Goal: Task Accomplishment & Management: Use online tool/utility

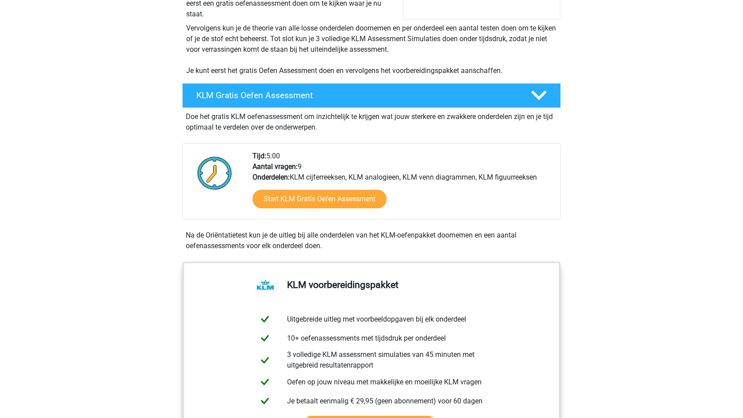
scroll to position [118, 0]
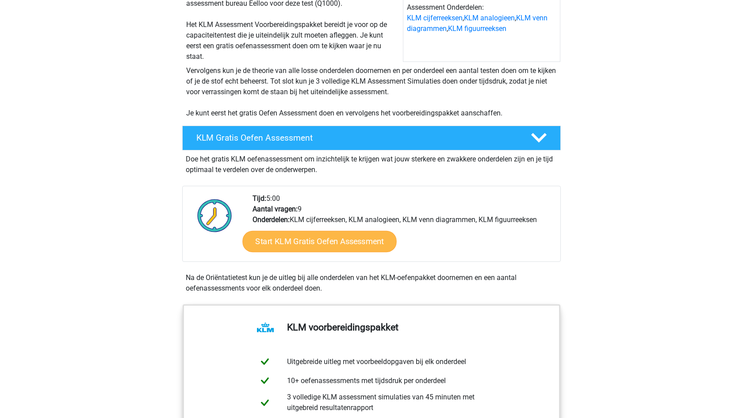
click at [329, 238] on link "Start KLM Gratis Oefen Assessment" at bounding box center [319, 240] width 154 height 21
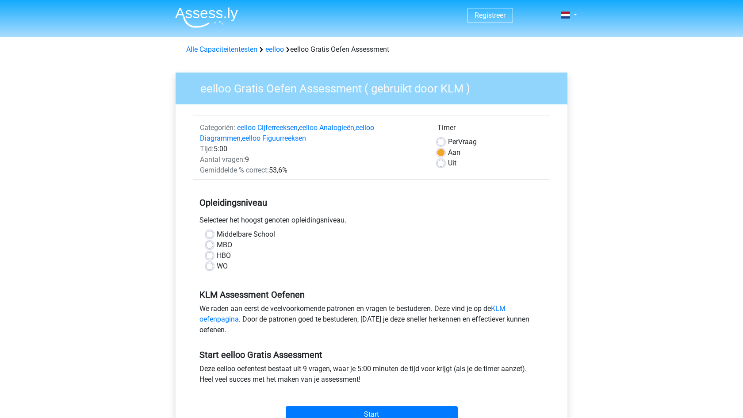
click at [217, 255] on label "HBO" at bounding box center [224, 255] width 14 height 11
click at [211, 255] on input "HBO" at bounding box center [209, 254] width 7 height 9
radio input "true"
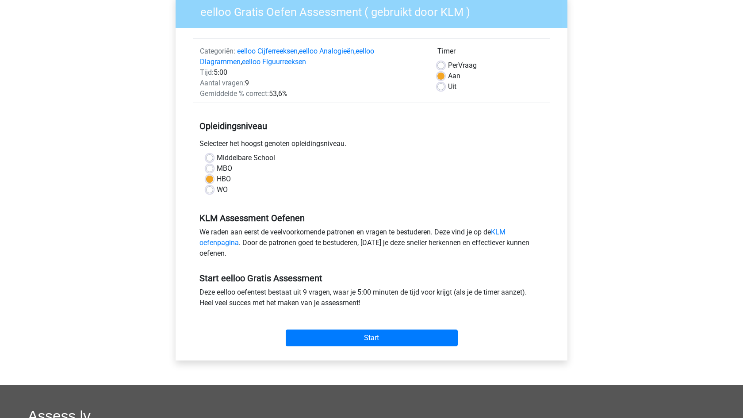
scroll to position [77, 0]
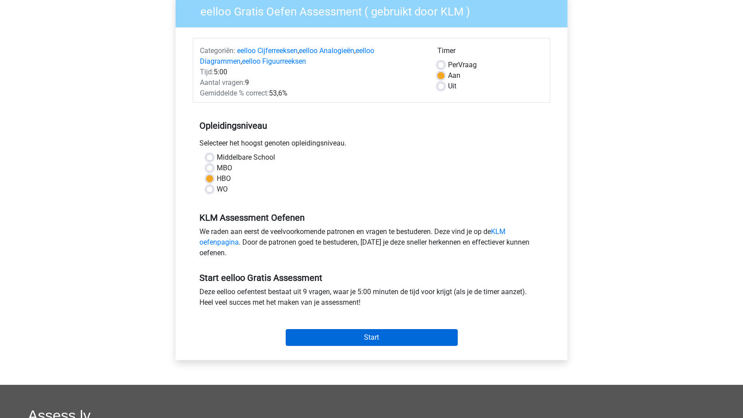
click at [348, 334] on input "Start" at bounding box center [372, 337] width 172 height 17
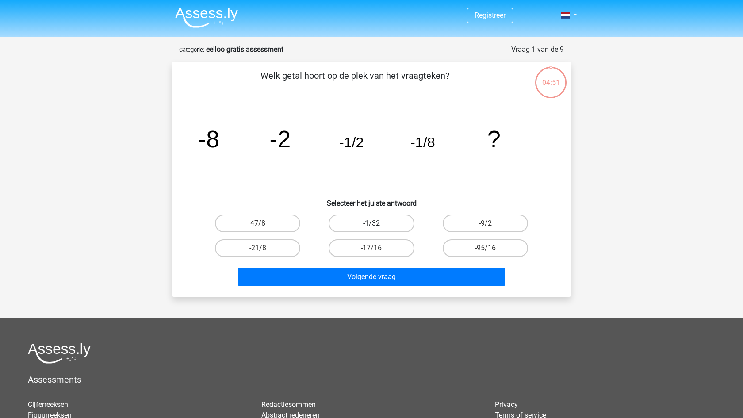
click at [390, 224] on label "-1/32" at bounding box center [371, 224] width 85 height 18
click at [377, 224] on input "-1/32" at bounding box center [375, 226] width 6 height 6
radio input "true"
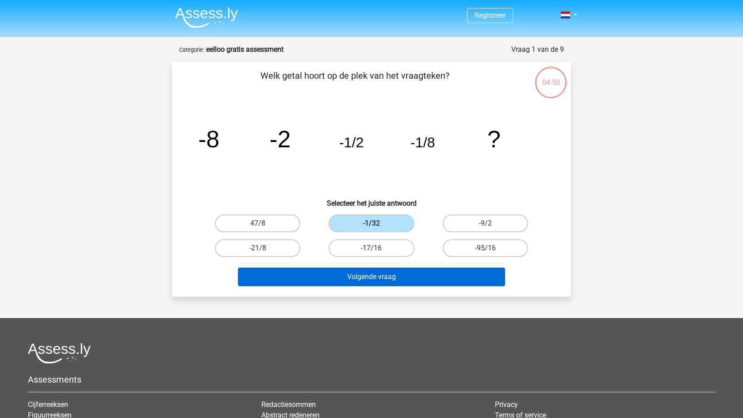
click at [393, 277] on button "Volgende vraag" at bounding box center [372, 277] width 268 height 19
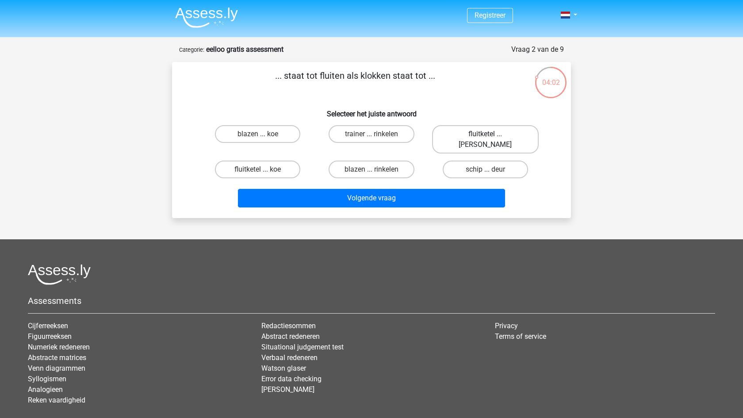
click at [465, 136] on label "fluitketel ... luiden" at bounding box center [485, 139] width 107 height 28
click at [485, 136] on input "fluitketel ... luiden" at bounding box center [488, 137] width 6 height 6
radio input "true"
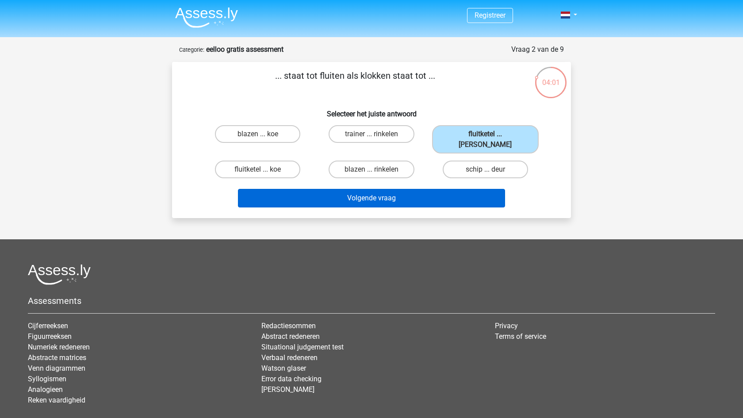
click at [403, 189] on button "Volgende vraag" at bounding box center [372, 198] width 268 height 19
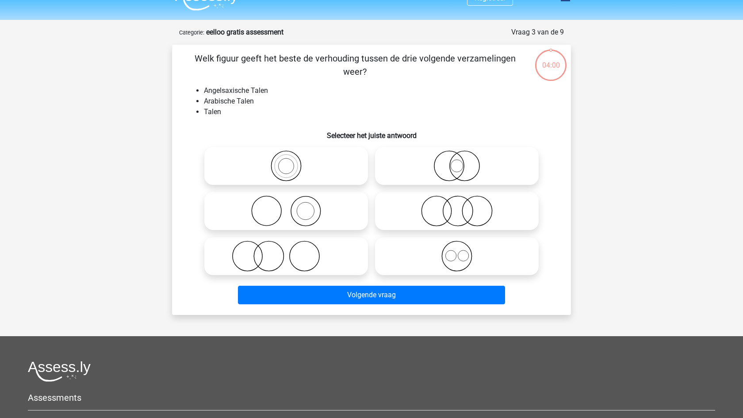
scroll to position [13, 0]
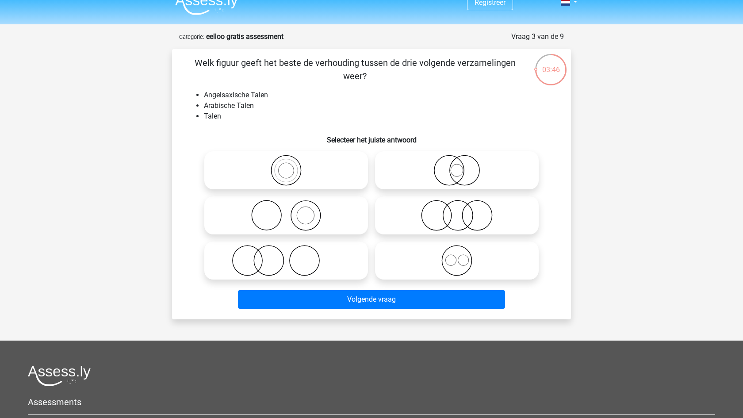
click at [462, 263] on icon at bounding box center [457, 260] width 157 height 31
click at [462, 256] on input "radio" at bounding box center [460, 253] width 6 height 6
radio input "true"
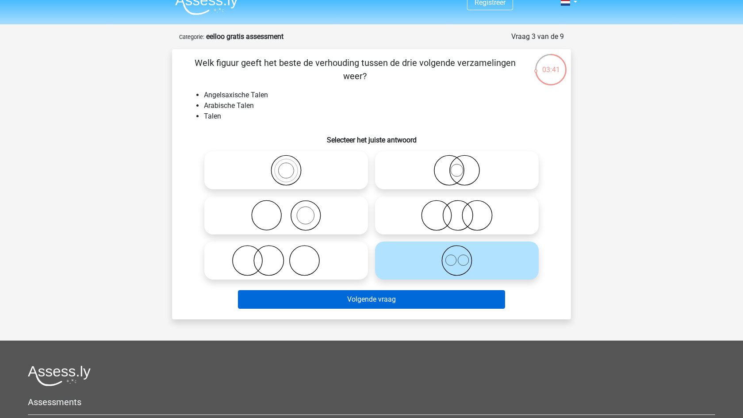
click at [446, 303] on button "Volgende vraag" at bounding box center [372, 299] width 268 height 19
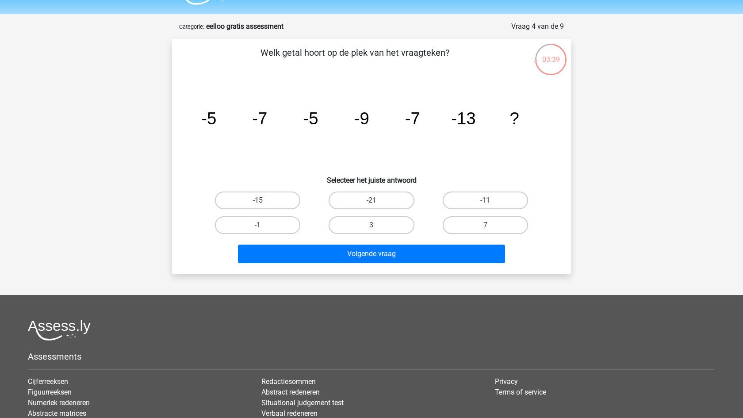
scroll to position [17, 0]
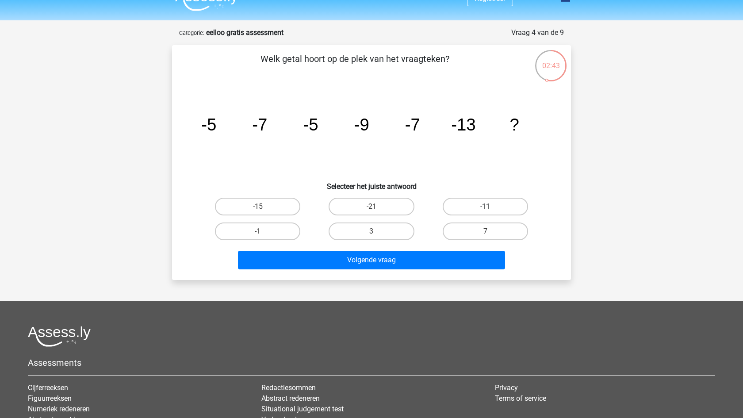
click at [467, 203] on label "-11" at bounding box center [485, 207] width 85 height 18
click at [485, 207] on input "-11" at bounding box center [488, 210] width 6 height 6
radio input "true"
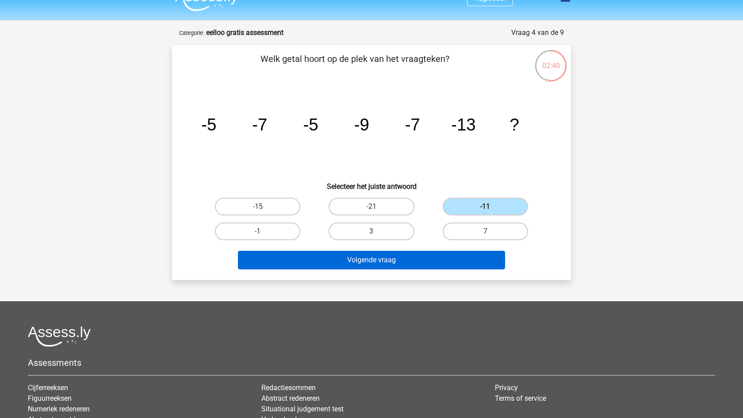
click at [416, 260] on button "Volgende vraag" at bounding box center [372, 260] width 268 height 19
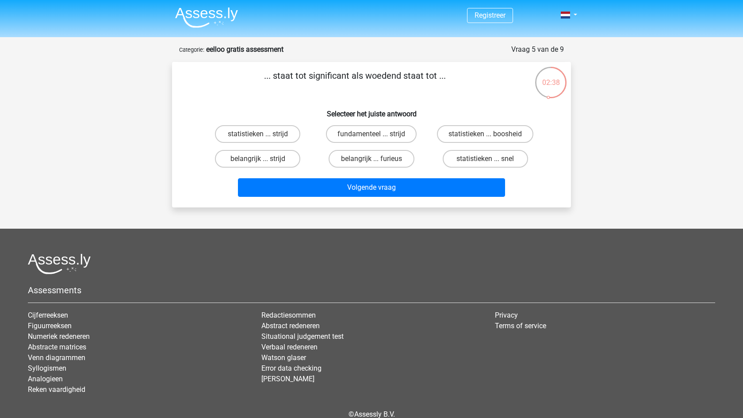
scroll to position [0, 0]
click at [355, 162] on label "belangrijk ... furieus" at bounding box center [371, 159] width 85 height 18
click at [372, 162] on input "belangrijk ... furieus" at bounding box center [375, 162] width 6 height 6
radio input "true"
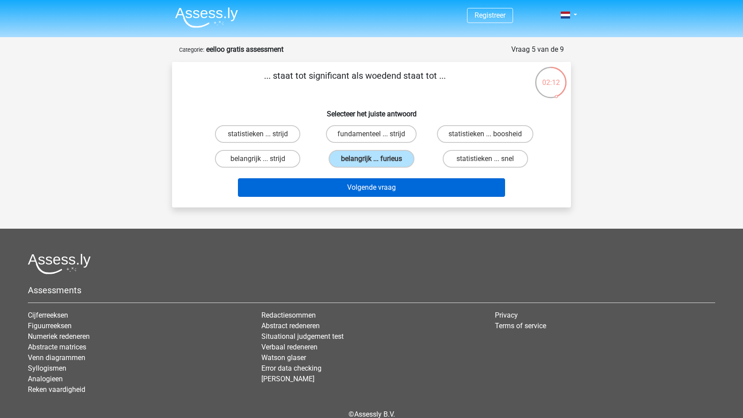
click at [382, 185] on button "Volgende vraag" at bounding box center [372, 187] width 268 height 19
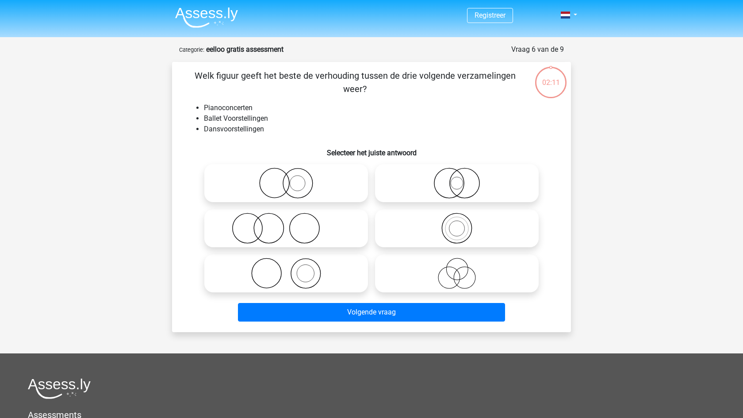
scroll to position [44, 0]
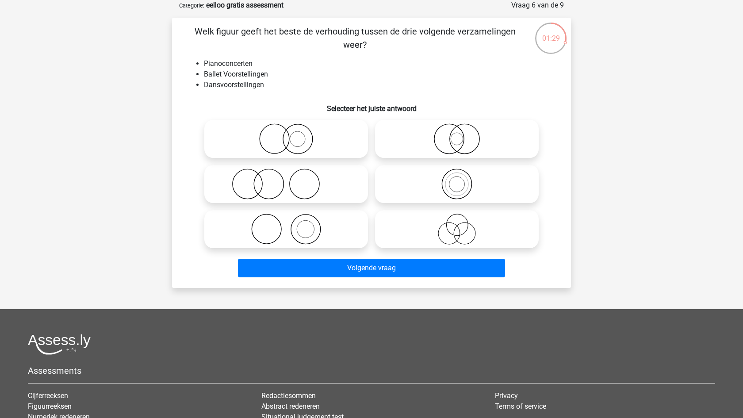
click at [338, 185] on icon at bounding box center [286, 184] width 157 height 31
click at [292, 180] on input "radio" at bounding box center [289, 177] width 6 height 6
radio input "true"
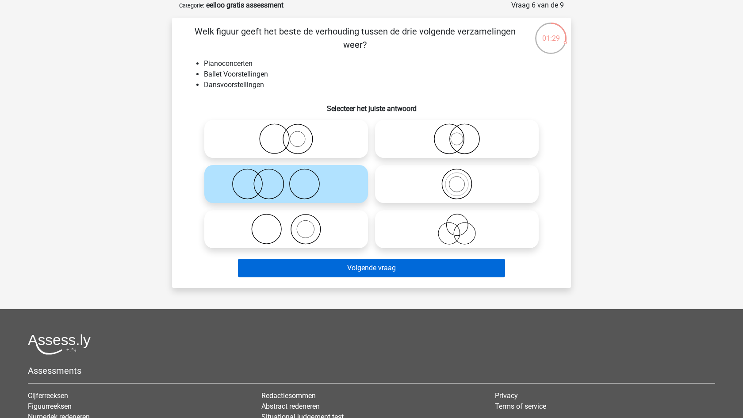
click at [379, 261] on button "Volgende vraag" at bounding box center [372, 268] width 268 height 19
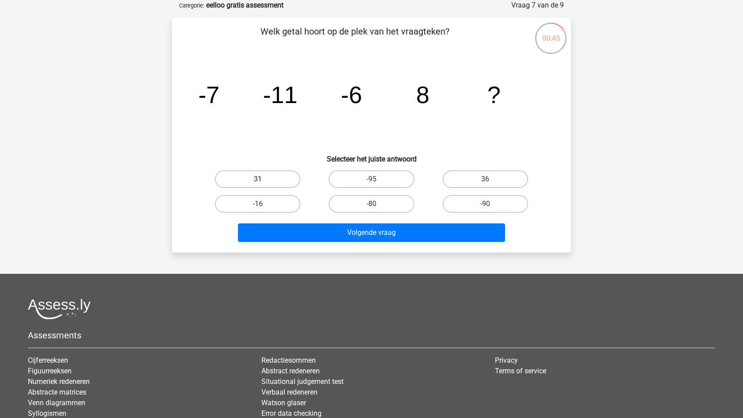
click at [289, 173] on label "31" at bounding box center [257, 179] width 85 height 18
click at [264, 179] on input "31" at bounding box center [261, 182] width 6 height 6
radio input "true"
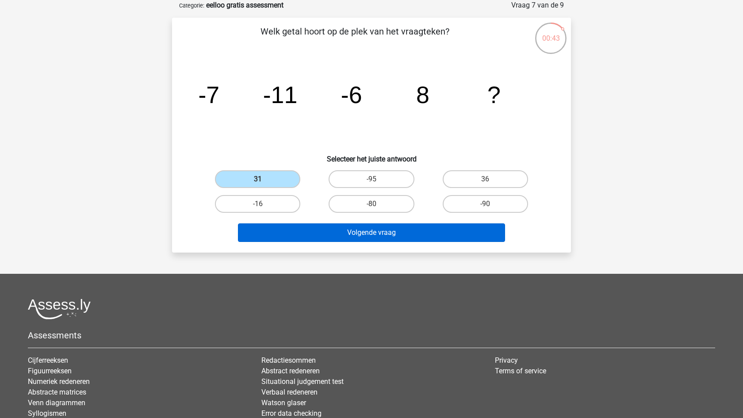
click at [383, 232] on button "Volgende vraag" at bounding box center [372, 232] width 268 height 19
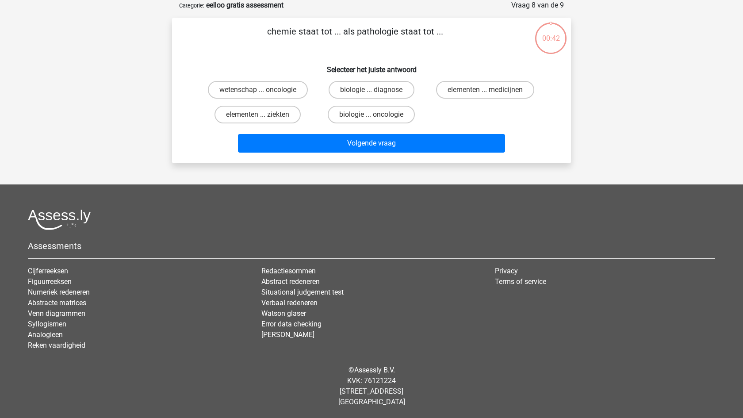
scroll to position [13, 0]
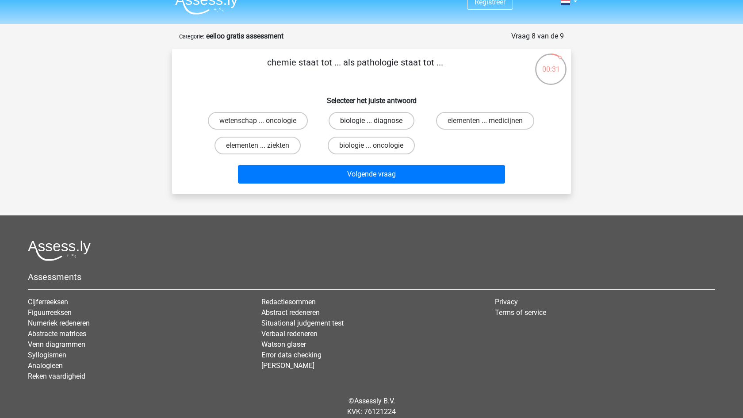
click at [368, 124] on label "biologie ... diagnose" at bounding box center [371, 121] width 85 height 18
click at [372, 124] on input "biologie ... diagnose" at bounding box center [375, 124] width 6 height 6
radio input "true"
click at [388, 165] on div "Volgende vraag" at bounding box center [371, 172] width 371 height 29
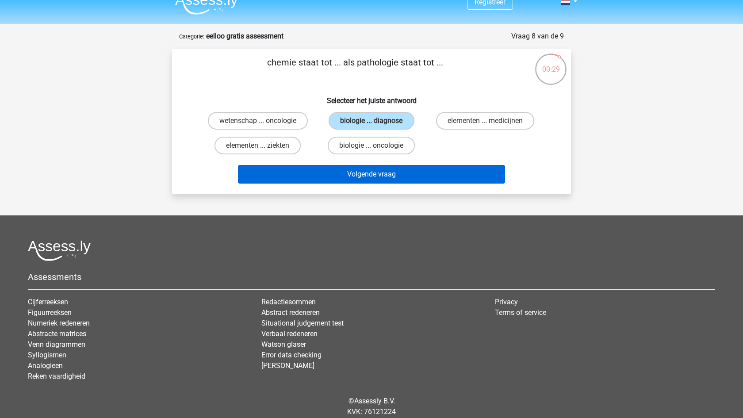
click at [392, 177] on button "Volgende vraag" at bounding box center [372, 174] width 268 height 19
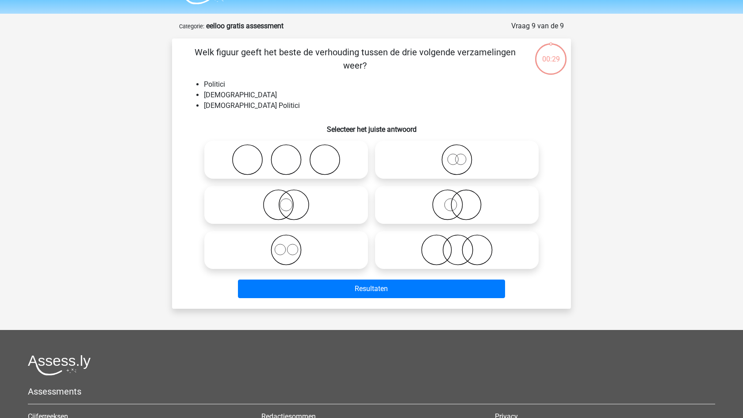
scroll to position [22, 0]
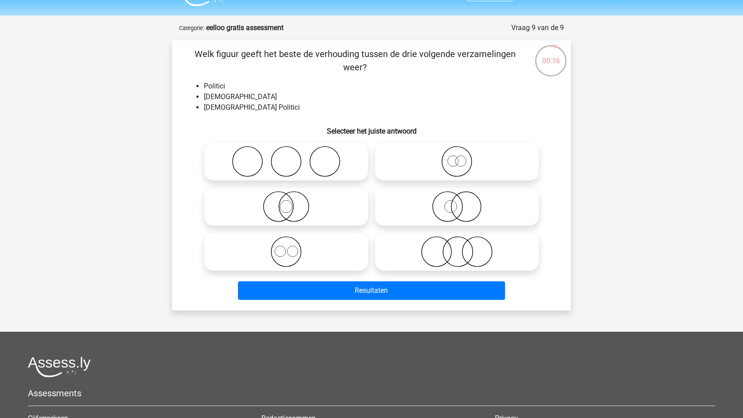
click at [400, 244] on icon at bounding box center [457, 251] width 157 height 31
click at [457, 244] on input "radio" at bounding box center [460, 245] width 6 height 6
radio input "true"
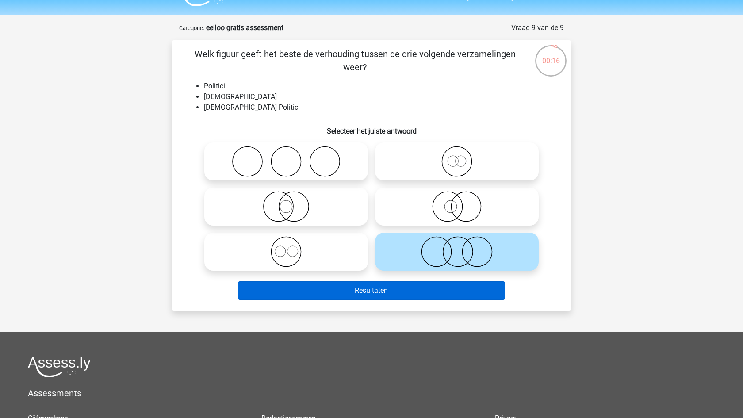
click at [407, 298] on button "Resultaten" at bounding box center [372, 290] width 268 height 19
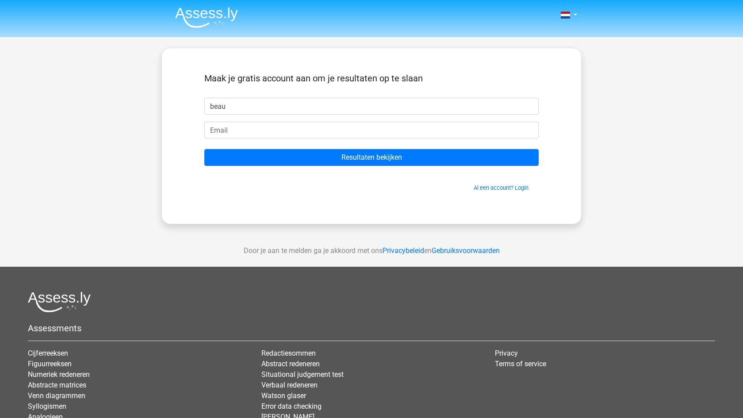
type input "beau"
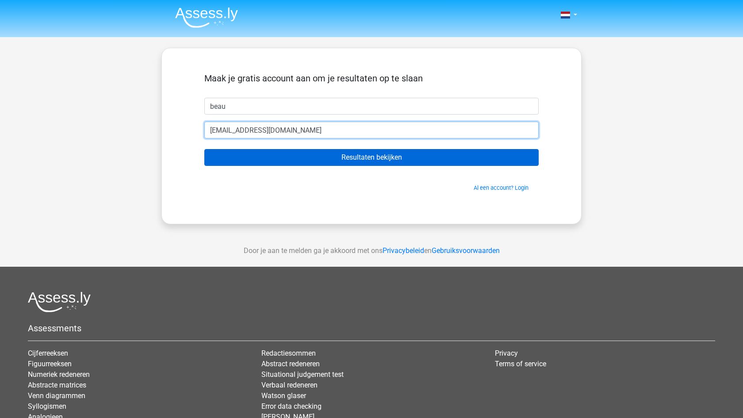
type input "beaujansen00@outlook.com"
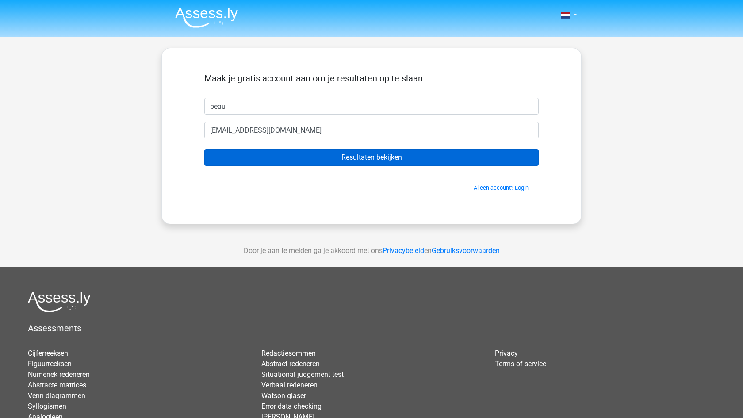
click at [367, 159] on input "Resultaten bekijken" at bounding box center [371, 157] width 334 height 17
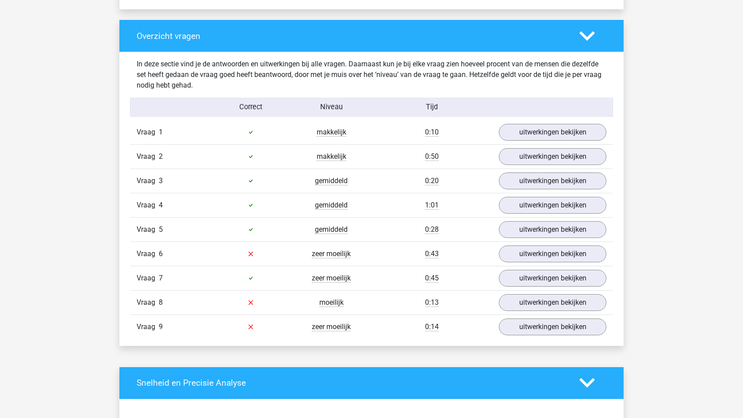
scroll to position [890, 0]
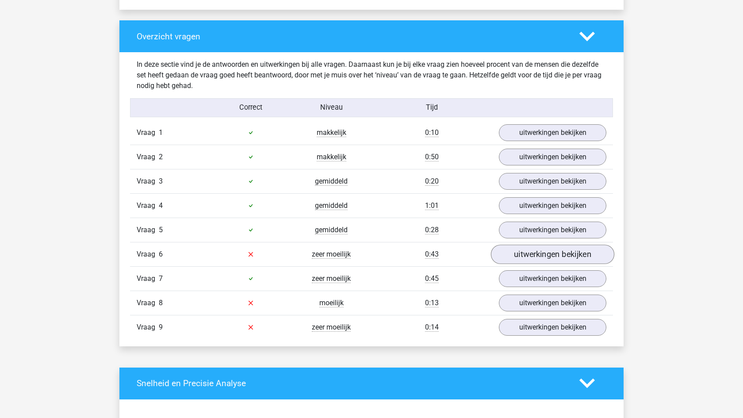
click at [531, 260] on link "uitwerkingen bekijken" at bounding box center [552, 254] width 123 height 19
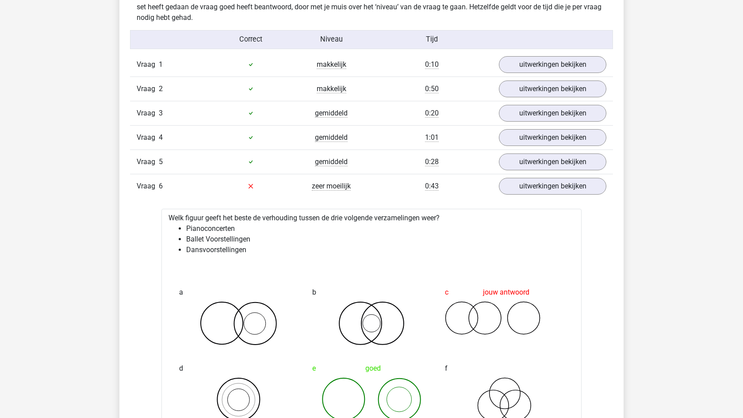
scroll to position [952, 0]
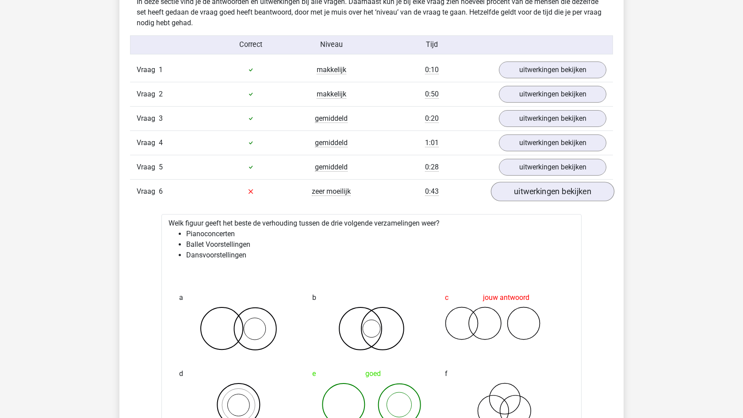
click at [520, 197] on link "uitwerkingen bekijken" at bounding box center [552, 191] width 123 height 19
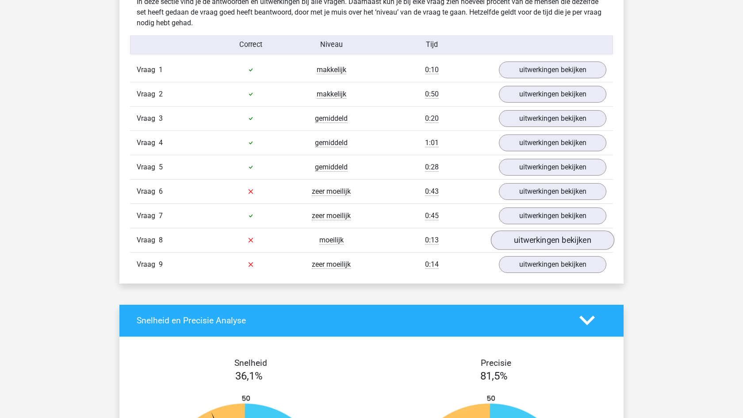
click at [520, 245] on link "uitwerkingen bekijken" at bounding box center [552, 239] width 123 height 19
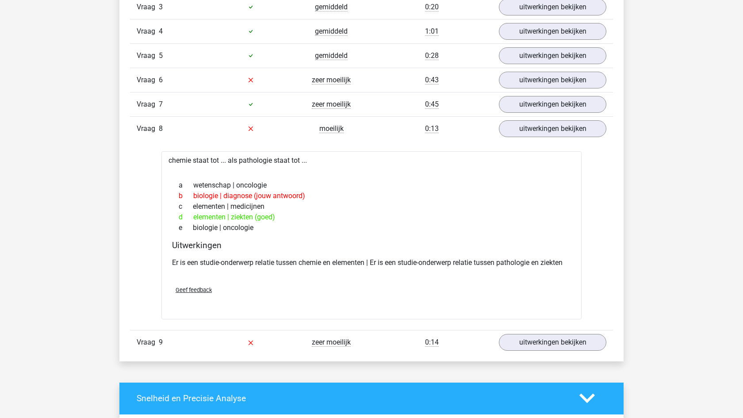
scroll to position [1064, 0]
click at [513, 134] on link "uitwerkingen bekijken" at bounding box center [552, 128] width 123 height 19
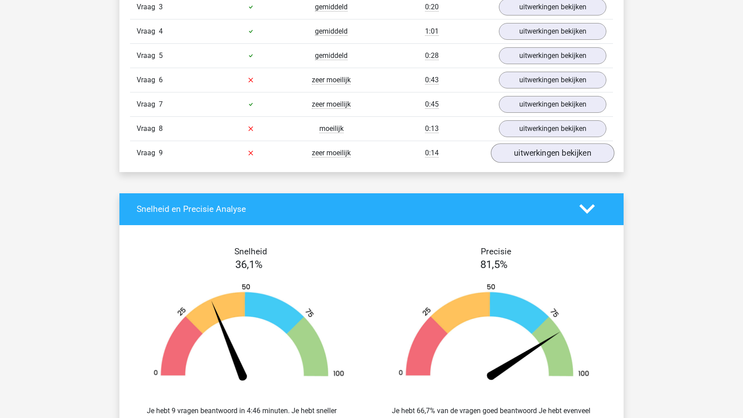
click at [512, 154] on link "uitwerkingen bekijken" at bounding box center [552, 152] width 123 height 19
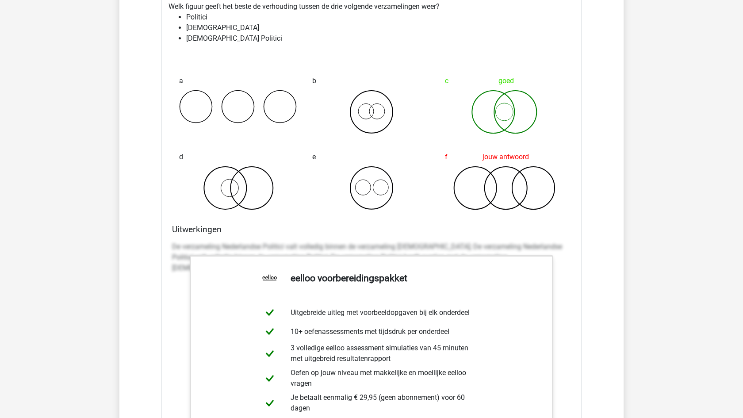
scroll to position [995, 0]
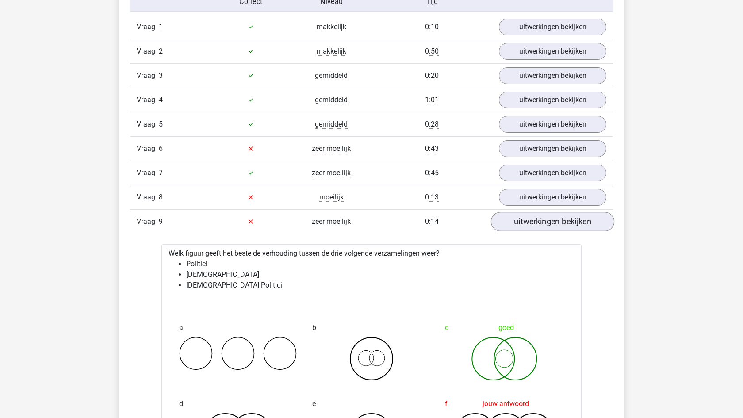
click at [526, 221] on link "uitwerkingen bekijken" at bounding box center [552, 221] width 123 height 19
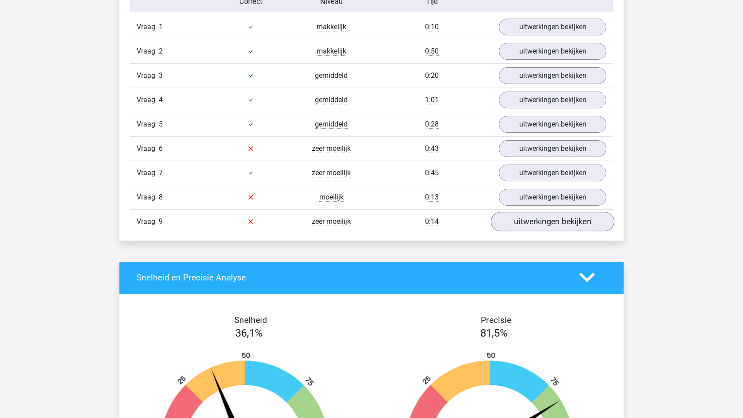
click at [526, 225] on link "uitwerkingen bekijken" at bounding box center [552, 221] width 123 height 19
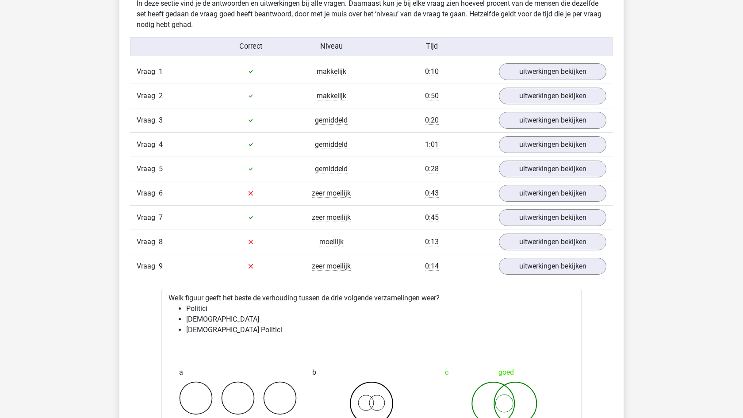
scroll to position [952, 0]
click at [528, 242] on link "uitwerkingen bekijken" at bounding box center [552, 240] width 123 height 19
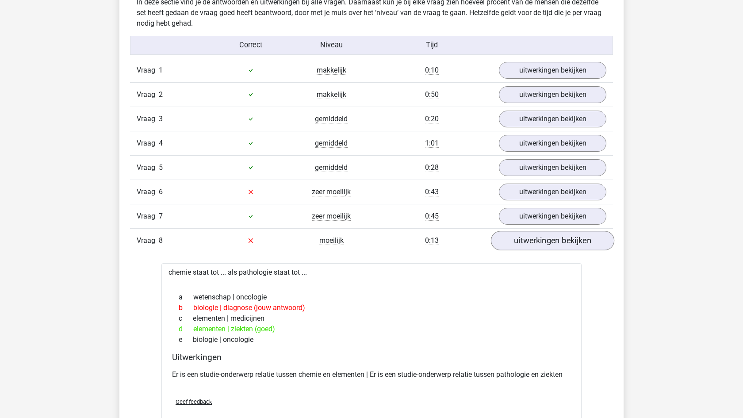
click at [528, 242] on link "uitwerkingen bekijken" at bounding box center [552, 240] width 123 height 19
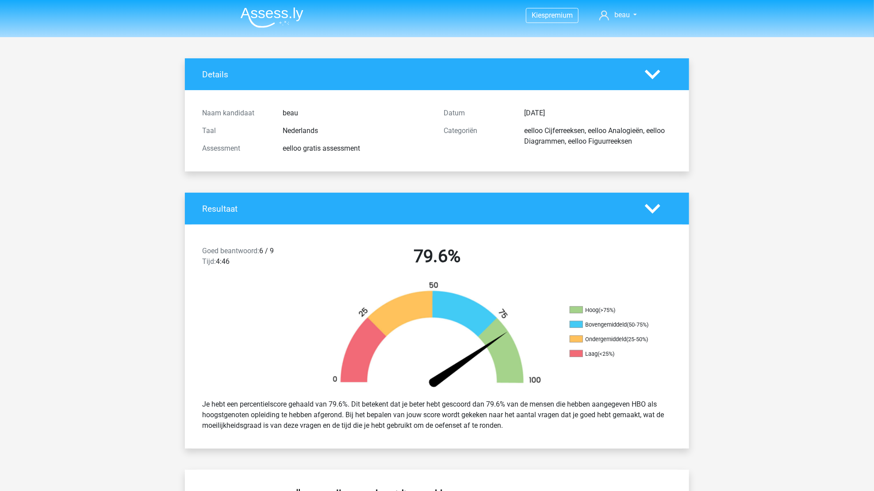
scroll to position [0, 0]
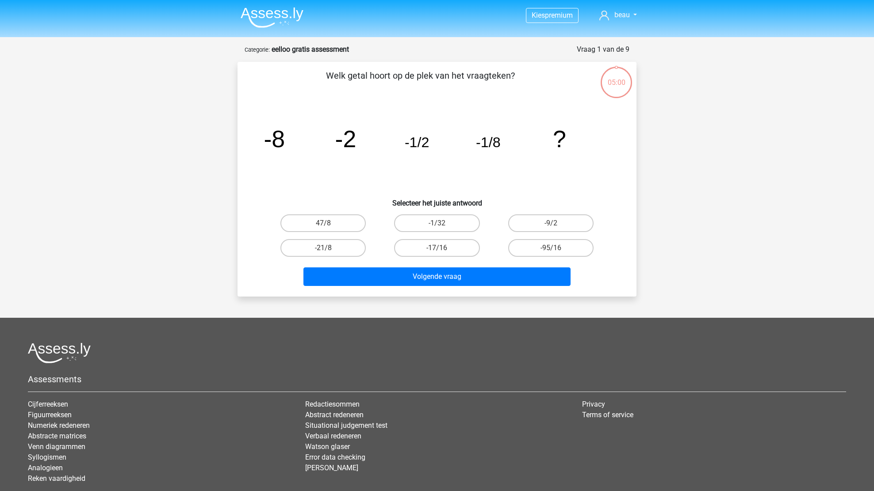
scroll to position [25, 0]
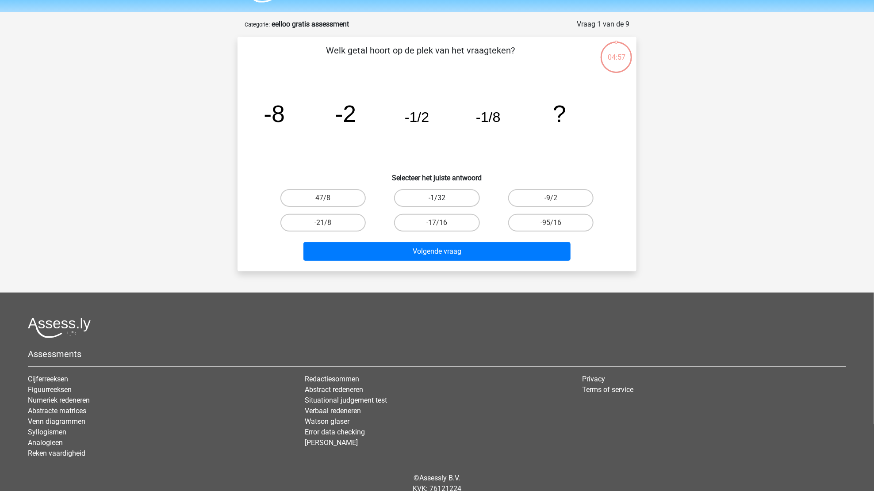
click at [461, 199] on label "-1/32" at bounding box center [436, 198] width 85 height 18
click at [443, 199] on input "-1/32" at bounding box center [440, 201] width 6 height 6
radio input "true"
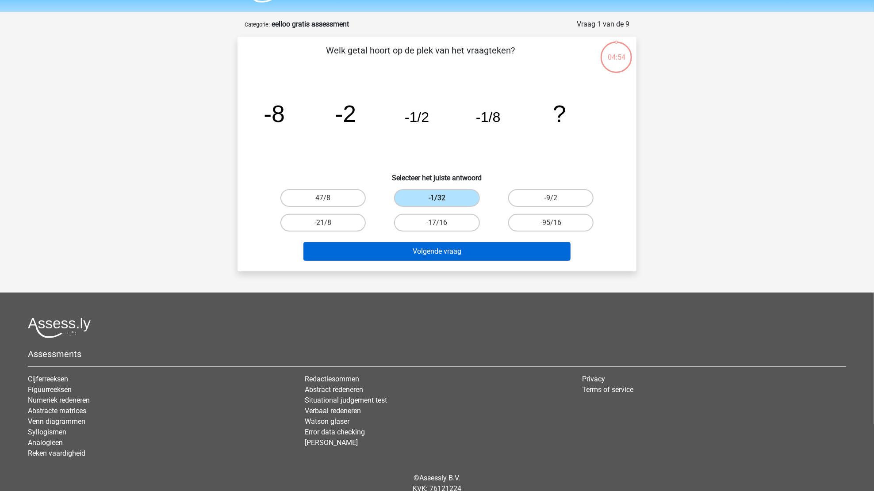
click at [470, 254] on button "Volgende vraag" at bounding box center [437, 251] width 268 height 19
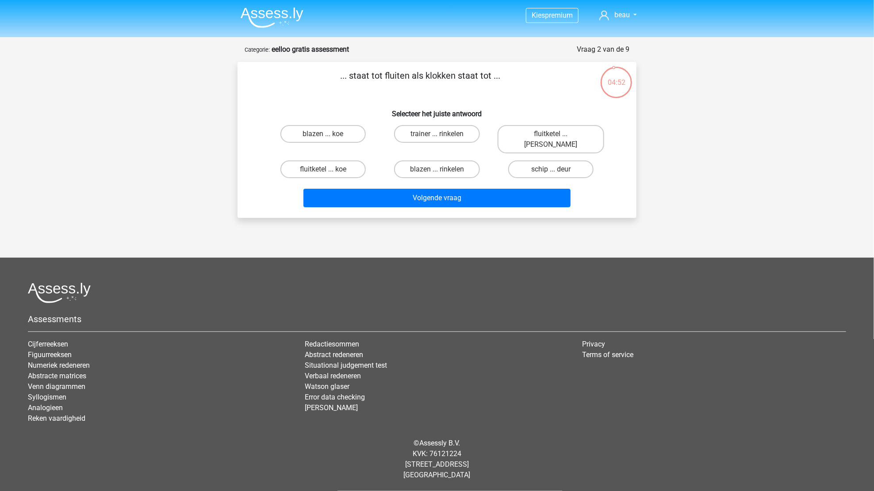
scroll to position [0, 0]
click at [515, 134] on label "fluitketel ... luiden" at bounding box center [551, 139] width 107 height 28
click at [551, 134] on input "fluitketel ... luiden" at bounding box center [554, 137] width 6 height 6
radio input "true"
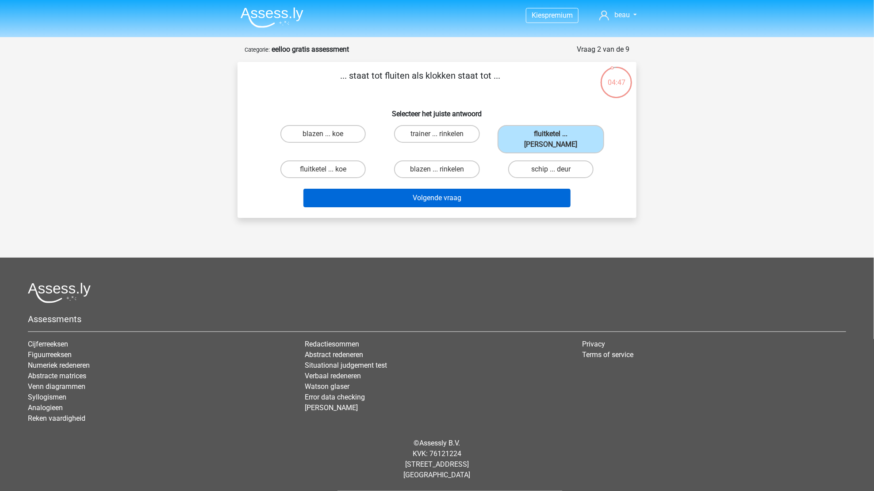
click at [490, 189] on button "Volgende vraag" at bounding box center [437, 198] width 268 height 19
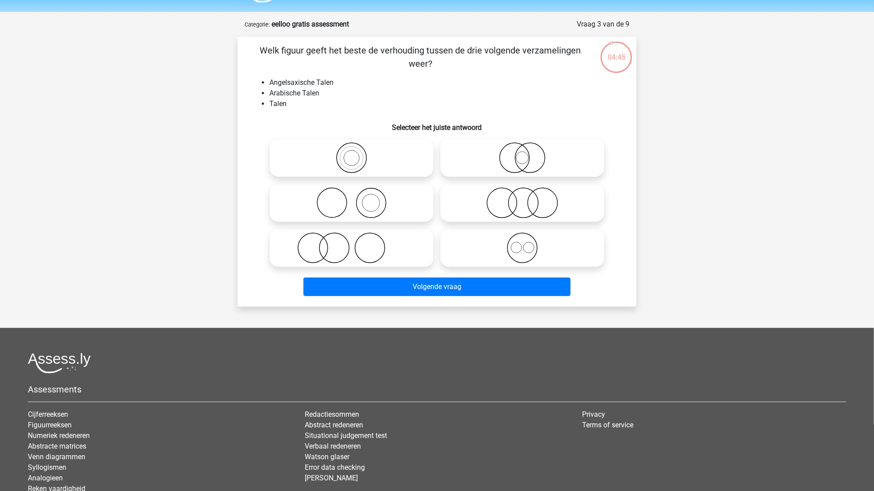
scroll to position [21, 0]
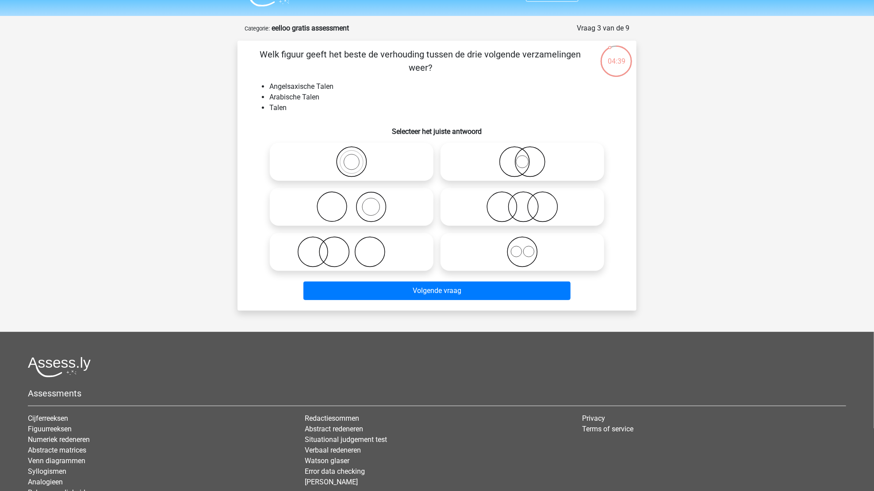
click at [481, 254] on icon at bounding box center [522, 252] width 157 height 31
click at [522, 248] on input "radio" at bounding box center [525, 245] width 6 height 6
radio input "true"
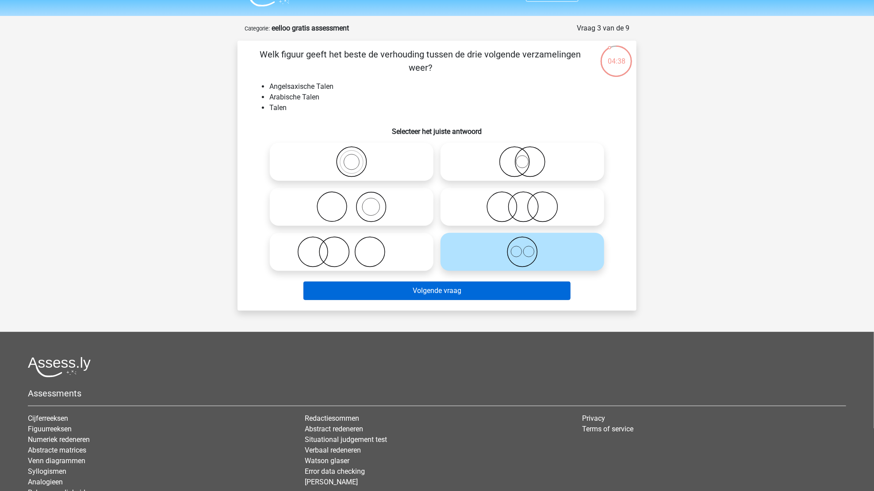
click at [474, 291] on button "Volgende vraag" at bounding box center [437, 291] width 268 height 19
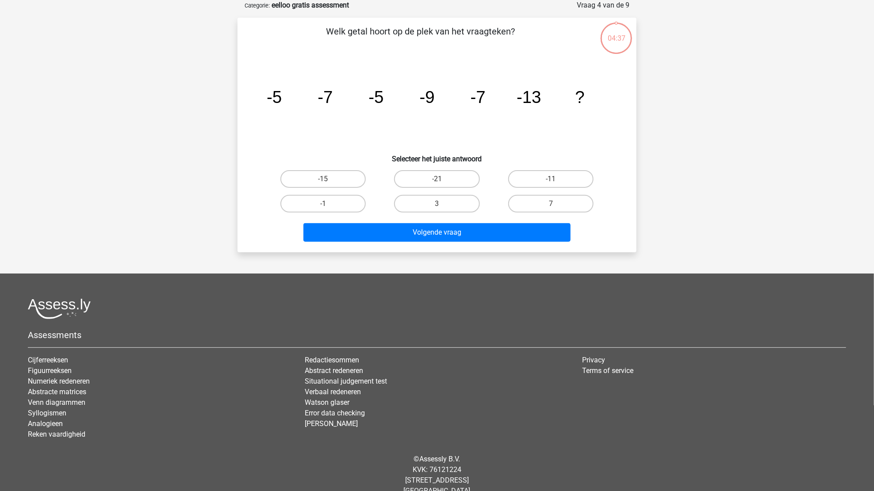
scroll to position [7, 0]
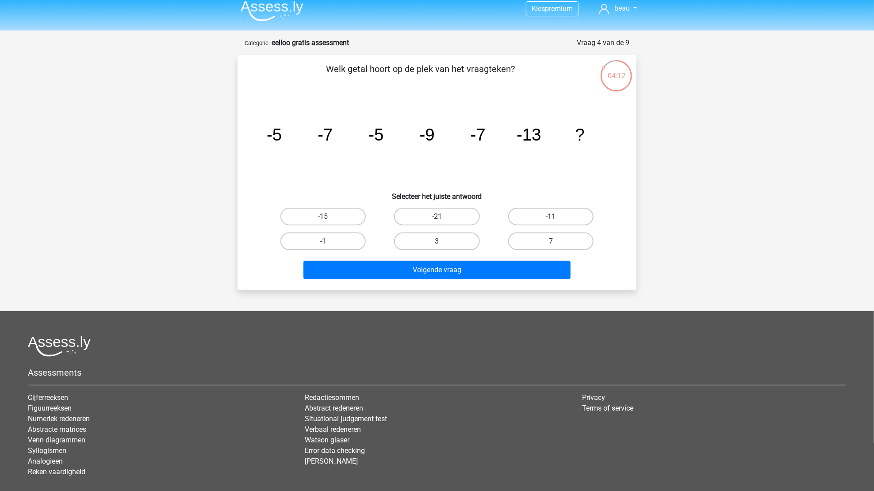
click at [534, 222] on label "-11" at bounding box center [550, 217] width 85 height 18
click at [551, 222] on input "-11" at bounding box center [554, 220] width 6 height 6
radio input "true"
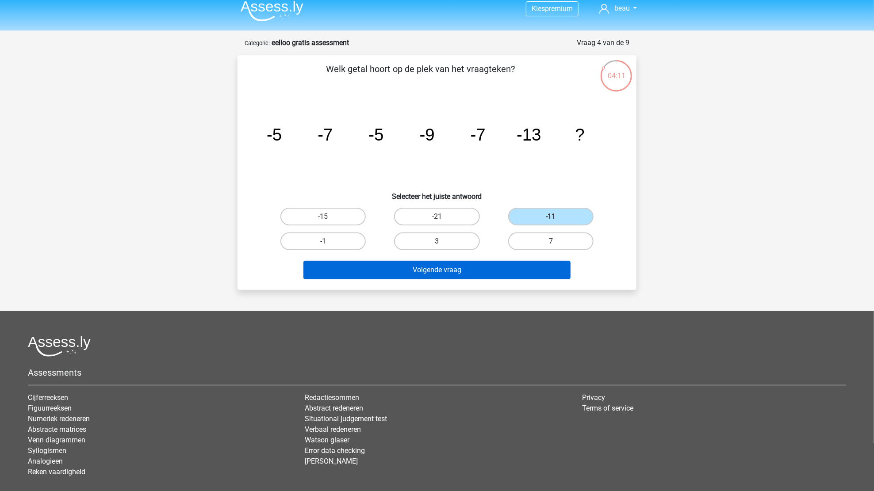
click at [518, 265] on button "Volgende vraag" at bounding box center [437, 270] width 268 height 19
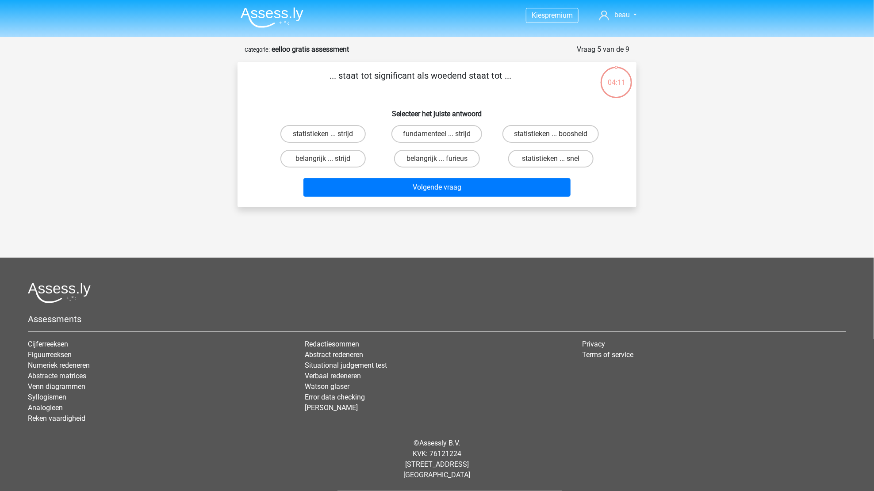
scroll to position [0, 0]
click at [453, 158] on label "belangrijk ... furieus" at bounding box center [436, 159] width 85 height 18
click at [443, 159] on input "belangrijk ... furieus" at bounding box center [440, 162] width 6 height 6
radio input "true"
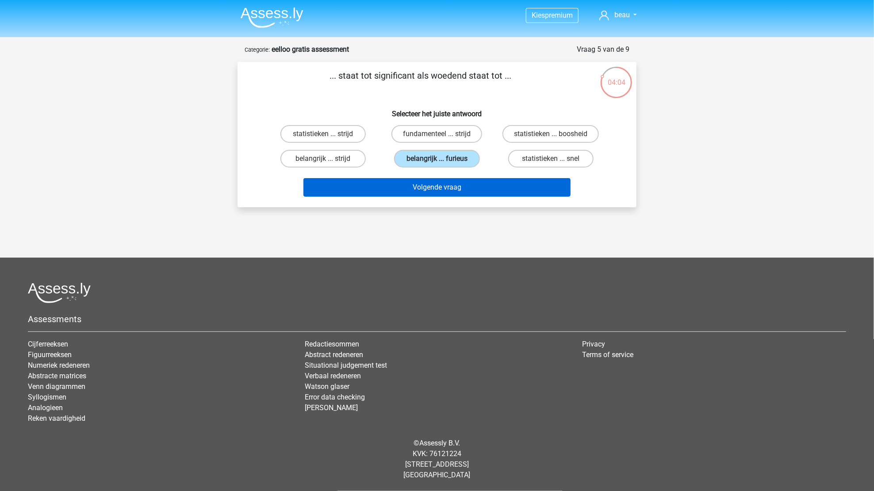
click at [474, 184] on button "Volgende vraag" at bounding box center [437, 187] width 268 height 19
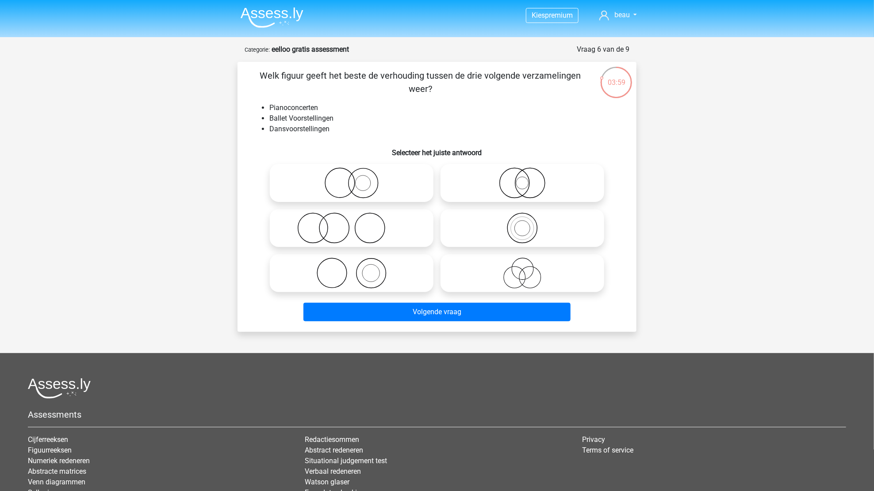
click at [476, 182] on icon at bounding box center [522, 183] width 157 height 31
click at [522, 179] on input "radio" at bounding box center [525, 176] width 6 height 6
radio input "true"
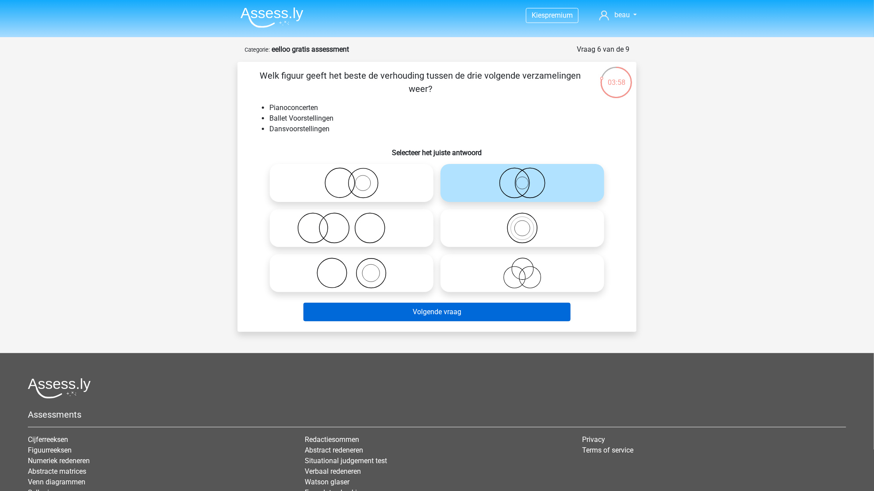
click at [468, 312] on button "Volgende vraag" at bounding box center [437, 312] width 268 height 19
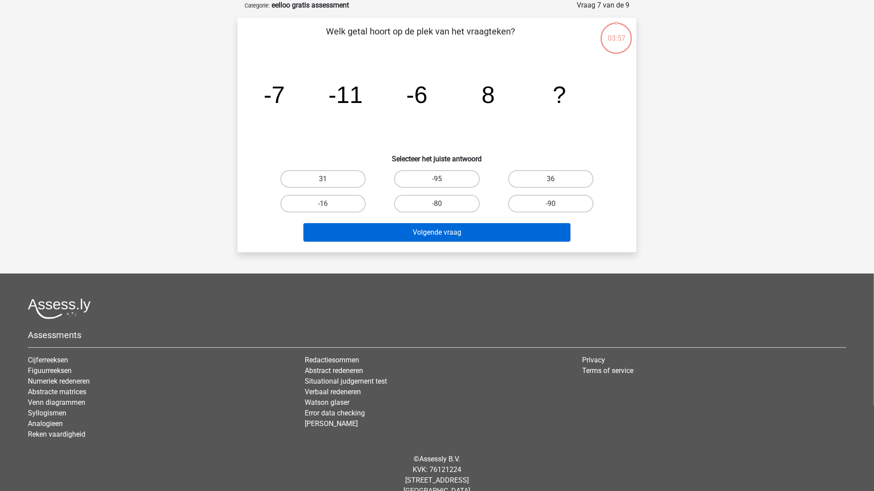
scroll to position [10, 0]
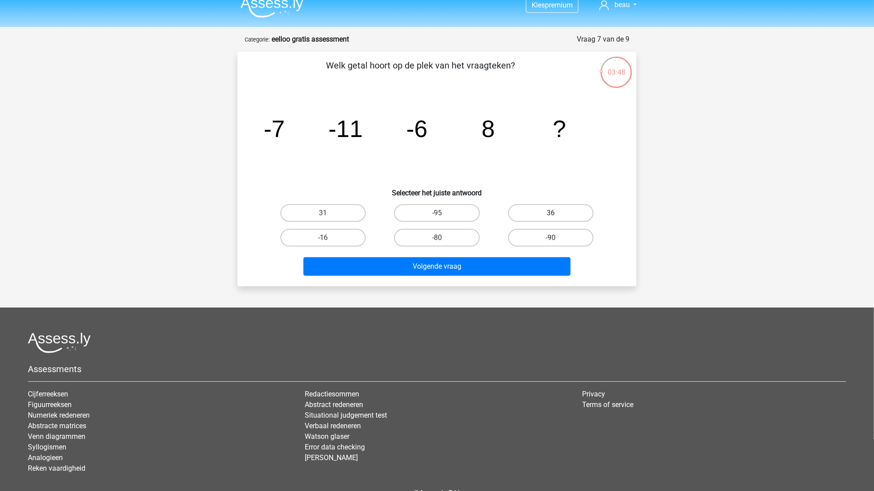
click at [517, 213] on label "36" at bounding box center [550, 213] width 85 height 18
click at [551, 213] on input "36" at bounding box center [554, 216] width 6 height 6
radio input "true"
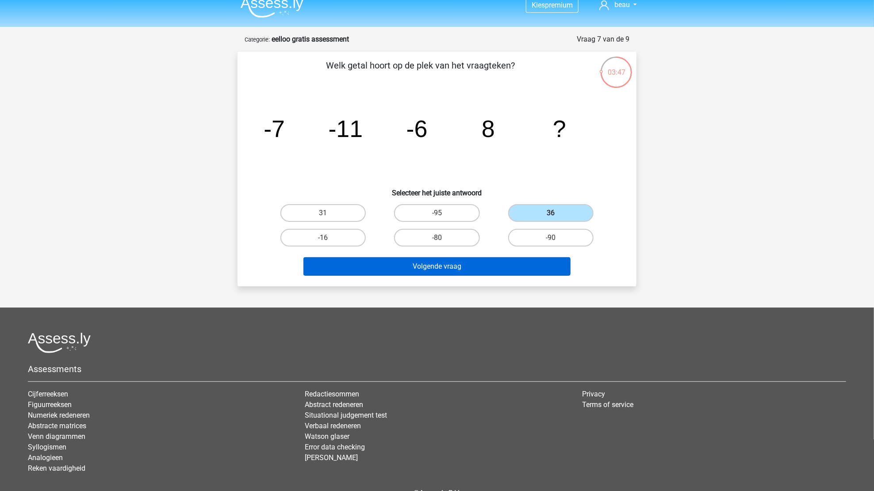
click at [488, 266] on button "Volgende vraag" at bounding box center [437, 266] width 268 height 19
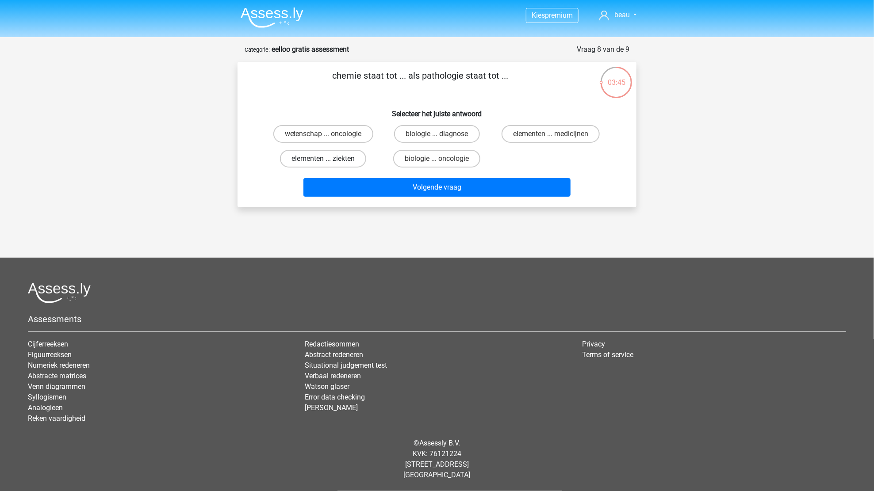
click at [352, 156] on label "elementen ... ziekten" at bounding box center [323, 159] width 86 height 18
click at [329, 159] on input "elementen ... ziekten" at bounding box center [326, 162] width 6 height 6
radio input "true"
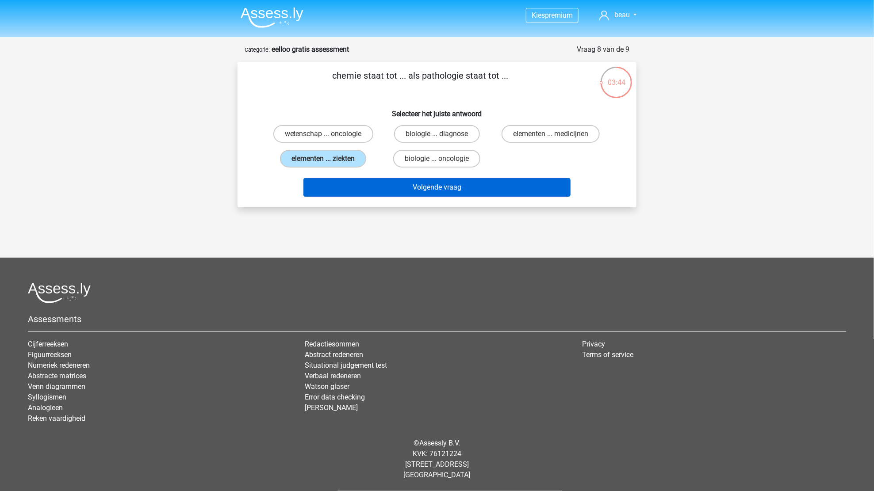
click at [408, 184] on button "Volgende vraag" at bounding box center [437, 187] width 268 height 19
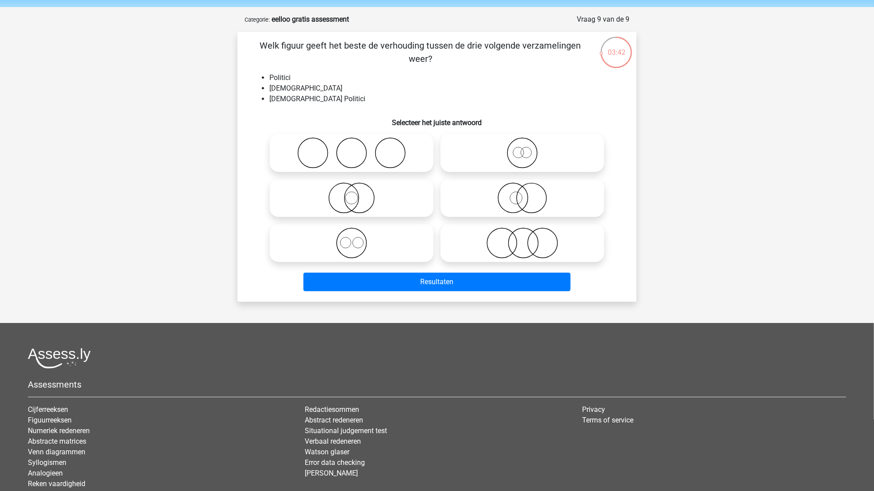
scroll to position [30, 0]
click at [356, 198] on icon at bounding box center [351, 198] width 157 height 31
click at [356, 194] on input "radio" at bounding box center [355, 191] width 6 height 6
radio input "true"
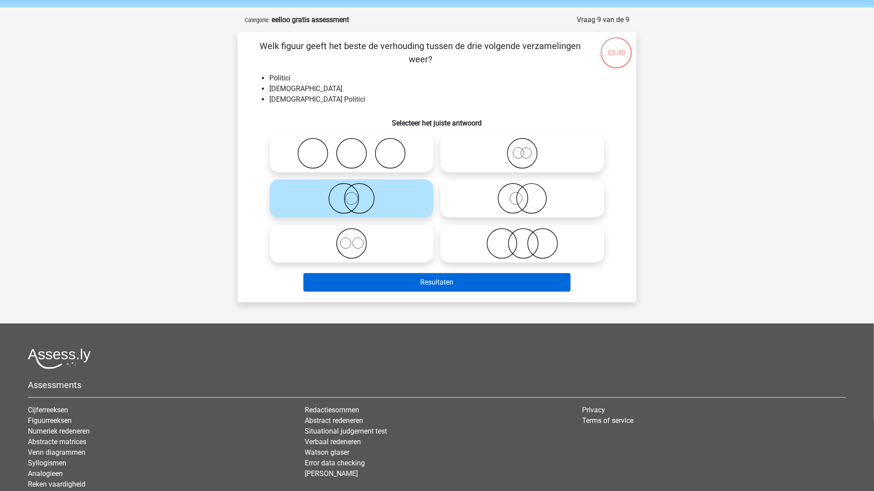
click at [440, 285] on button "Resultaten" at bounding box center [437, 282] width 268 height 19
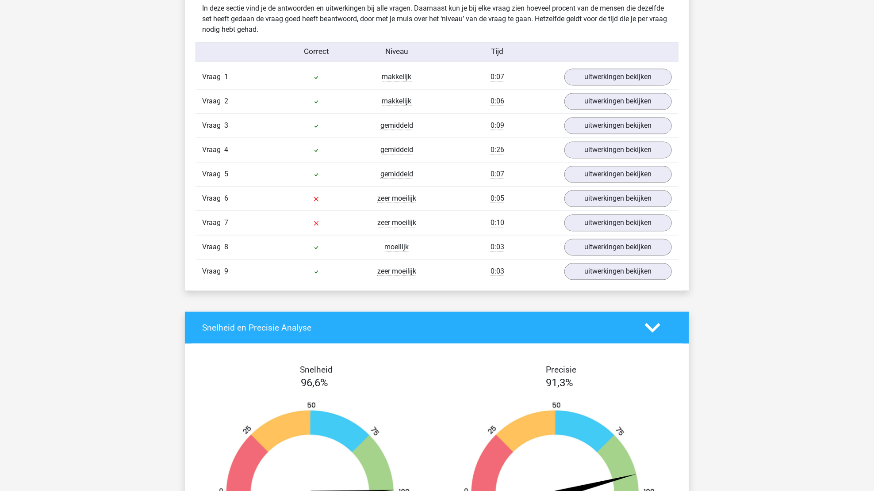
scroll to position [939, 0]
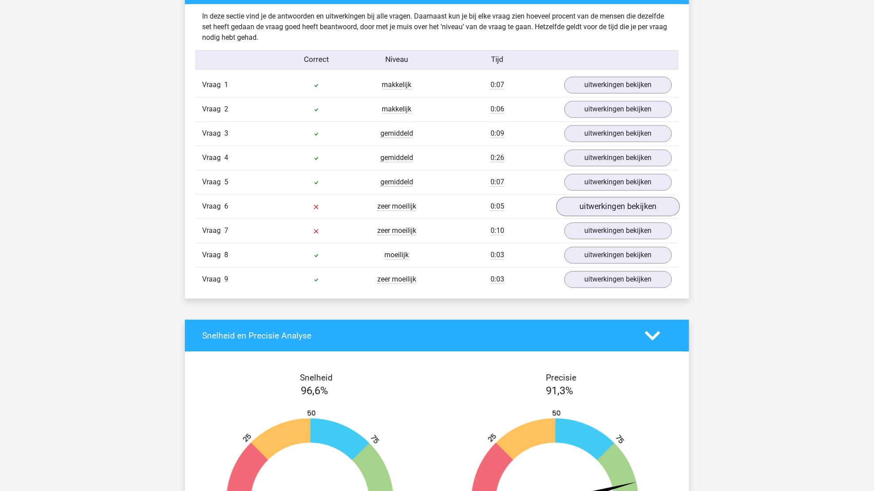
click at [582, 211] on link "uitwerkingen bekijken" at bounding box center [618, 206] width 123 height 19
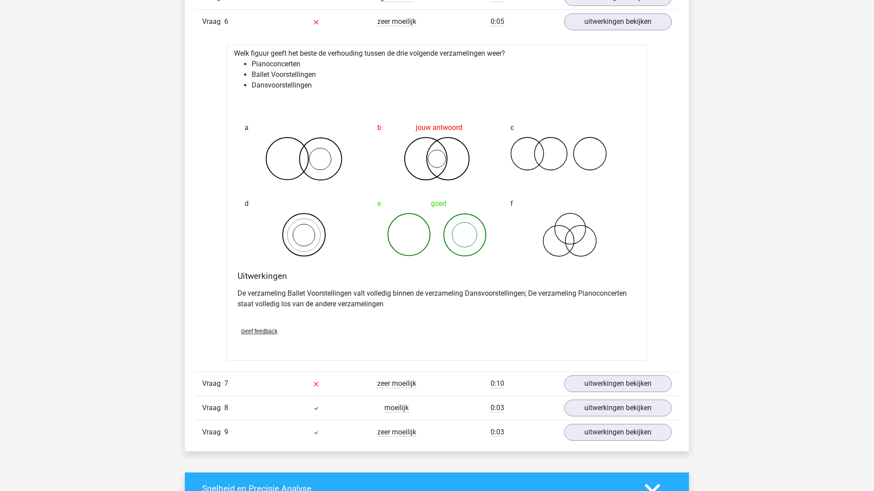
scroll to position [1128, 0]
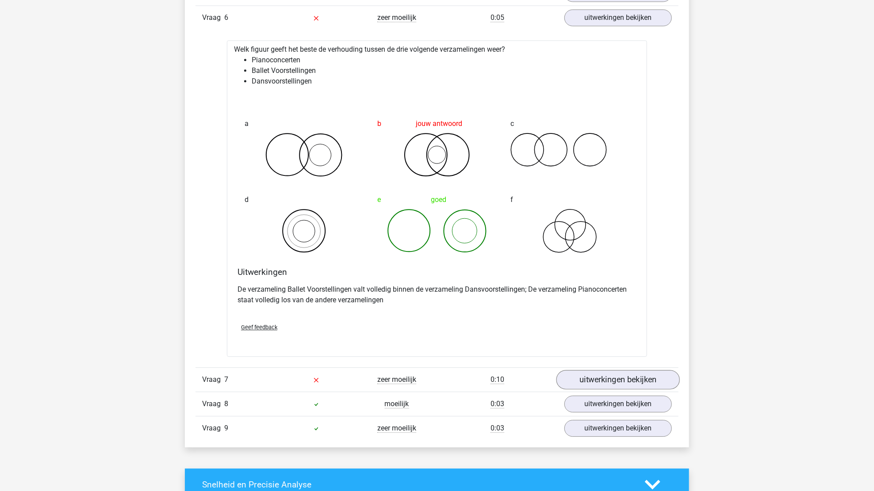
click at [614, 375] on link "uitwerkingen bekijken" at bounding box center [618, 380] width 123 height 19
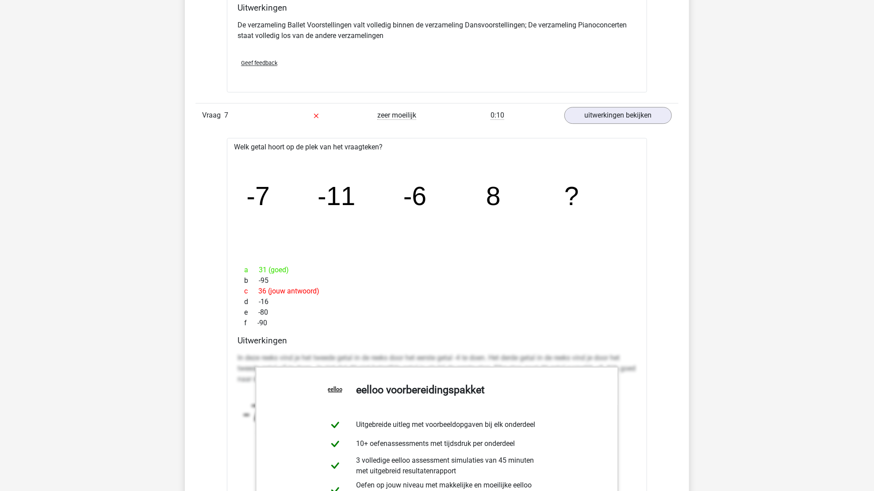
scroll to position [1393, 0]
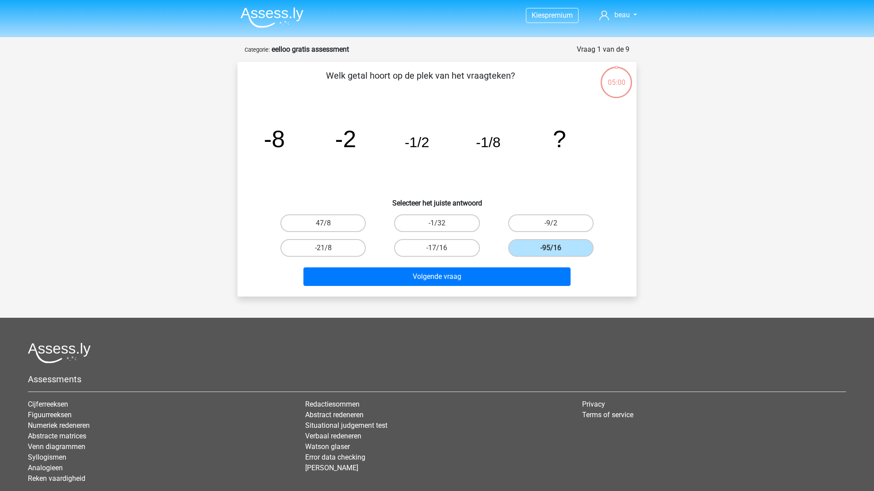
scroll to position [30, 0]
